Goal: Transaction & Acquisition: Book appointment/travel/reservation

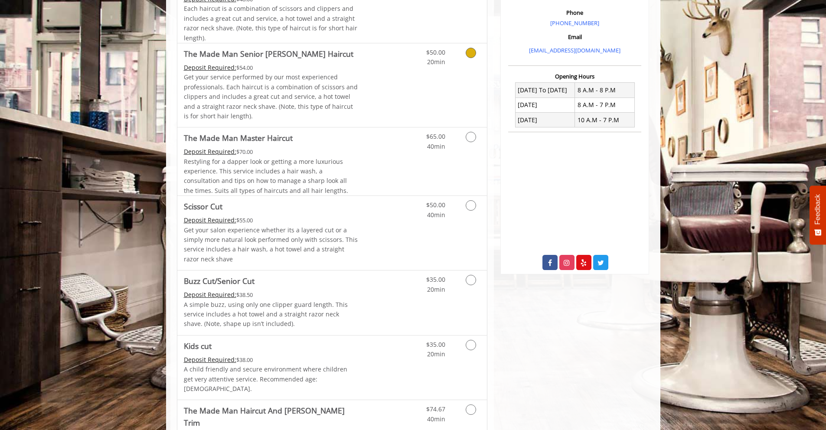
scroll to position [270, 0]
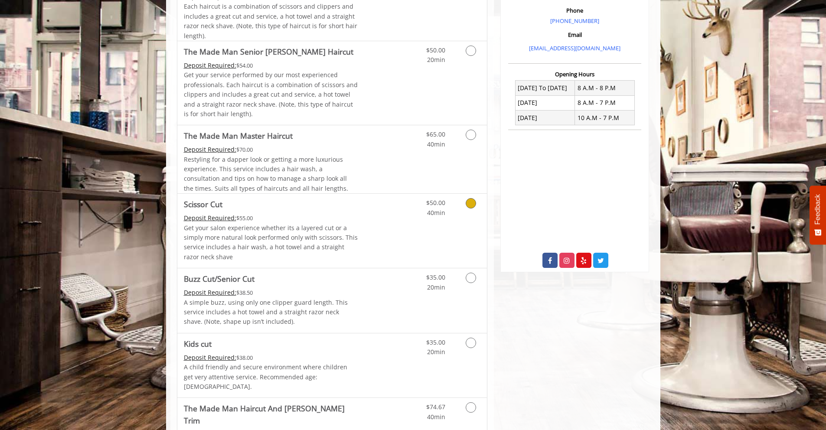
click at [384, 200] on link "Discounted Price" at bounding box center [384, 231] width 52 height 74
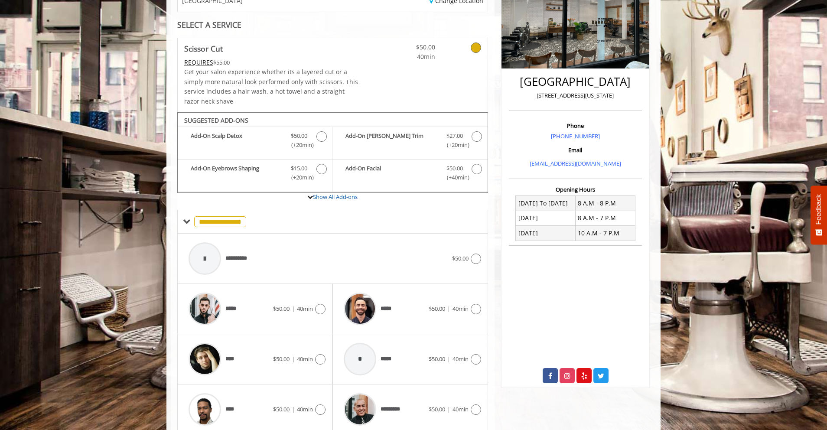
scroll to position [155, 0]
click at [323, 304] on icon at bounding box center [320, 309] width 10 height 10
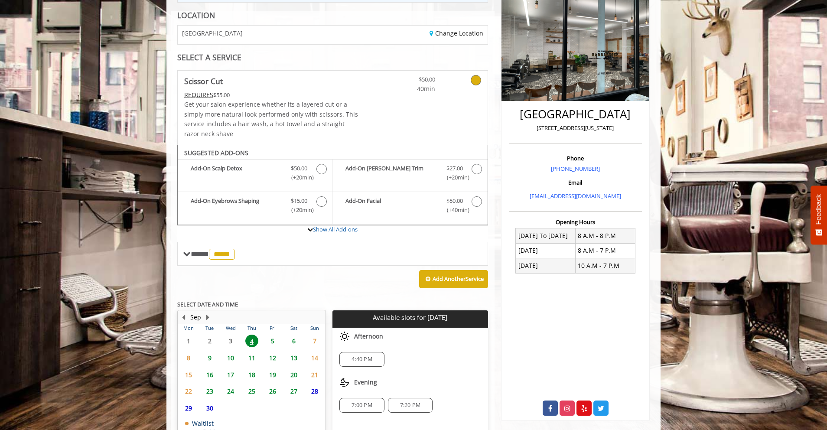
scroll to position [146, 0]
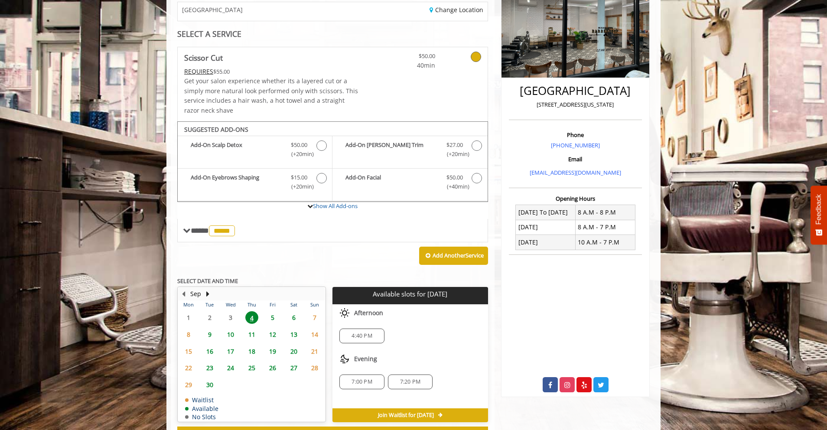
click at [366, 378] on span "7:00 PM" at bounding box center [362, 381] width 20 height 7
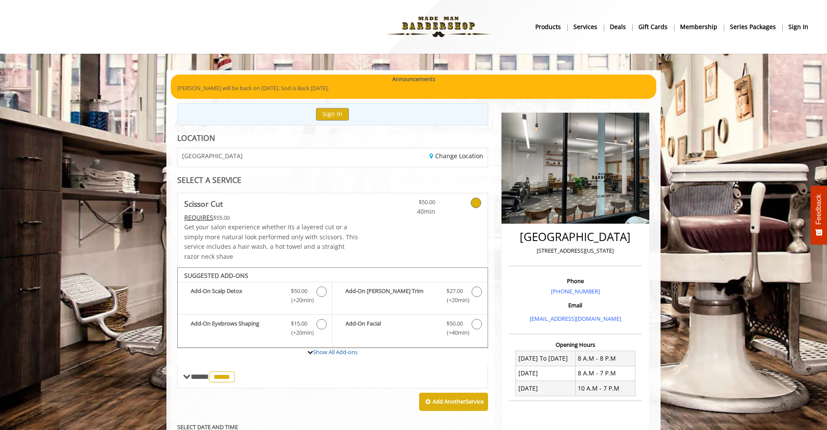
scroll to position [303, 0]
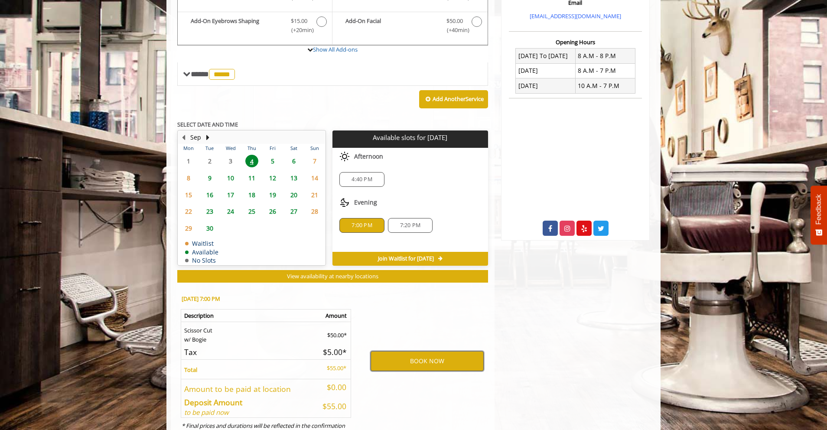
click at [404, 351] on button "BOOK NOW" at bounding box center [427, 361] width 113 height 20
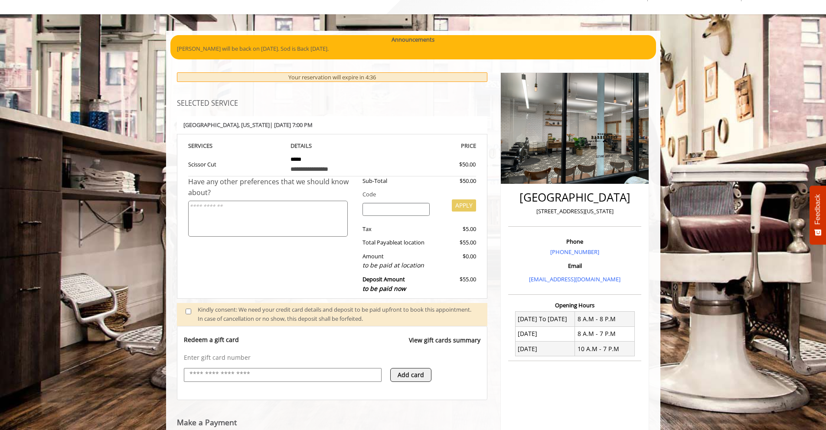
scroll to position [0, 0]
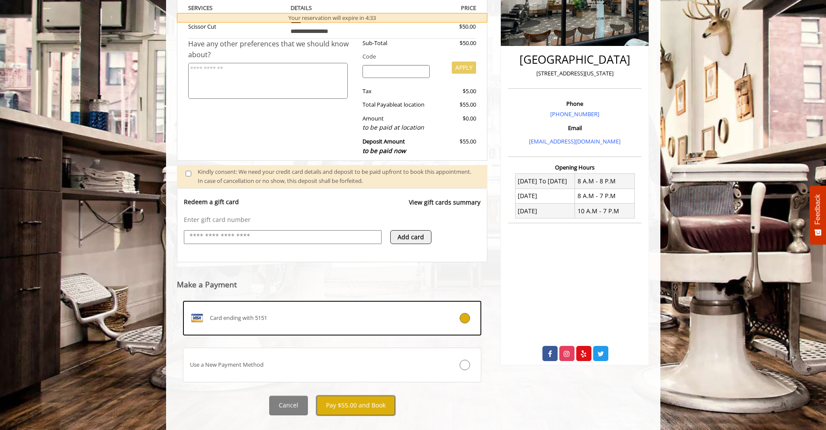
click at [359, 396] on button "Pay $55.00 and Book" at bounding box center [355, 406] width 78 height 20
